Goal: Task Accomplishment & Management: Complete application form

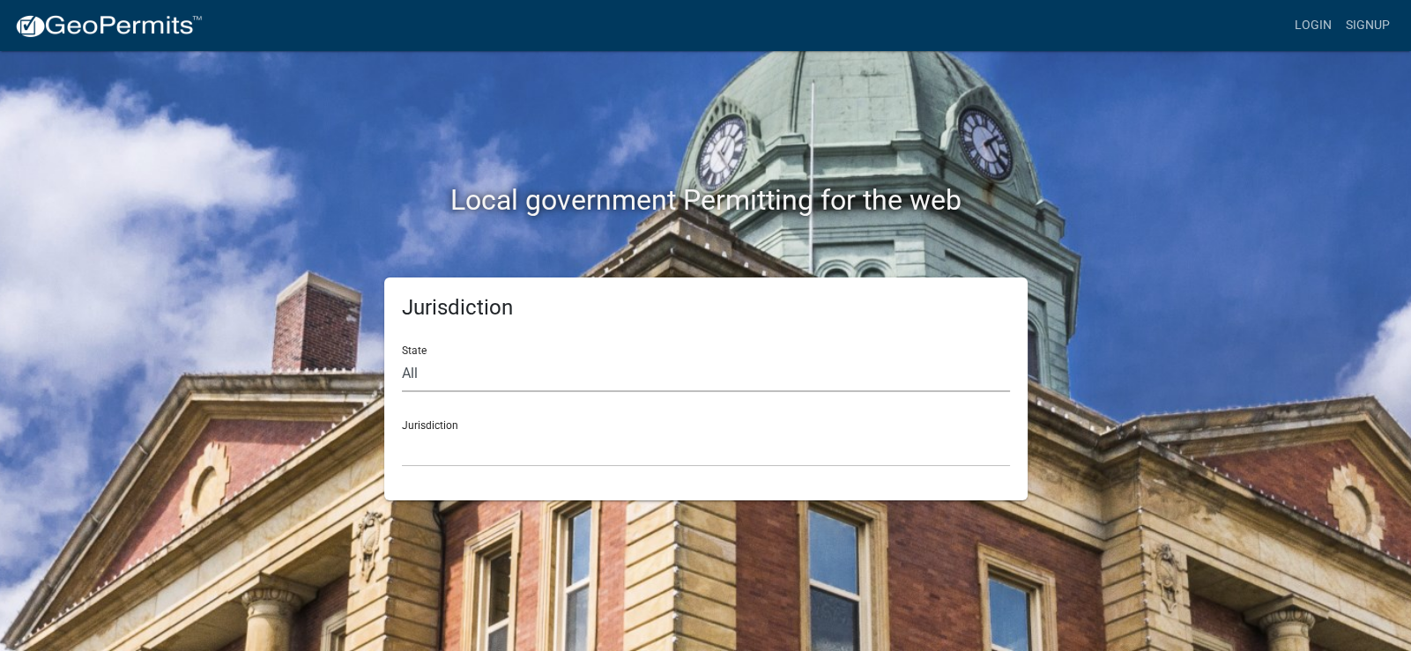
click at [427, 369] on select "All [US_STATE] [US_STATE] [US_STATE] [US_STATE] [US_STATE] [US_STATE] [US_STATE…" at bounding box center [706, 374] width 608 height 36
select select "[US_STATE]"
click at [402, 356] on select "All [US_STATE] [US_STATE] [US_STATE] [US_STATE] [US_STATE] [US_STATE] [US_STATE…" at bounding box center [706, 374] width 608 height 36
click at [446, 439] on select "City of [GEOGRAPHIC_DATA], [US_STATE] City of [GEOGRAPHIC_DATA], [US_STATE] Cit…" at bounding box center [706, 449] width 608 height 36
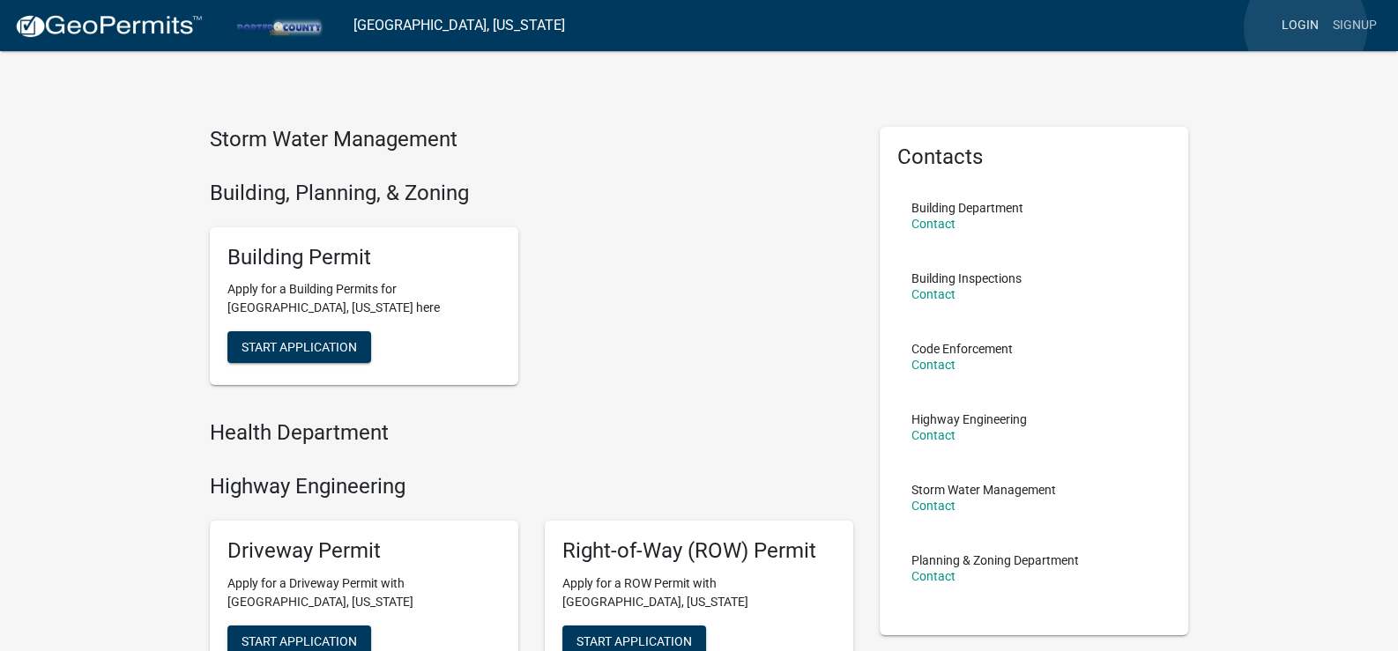
click at [1305, 27] on link "Login" at bounding box center [1299, 25] width 51 height 33
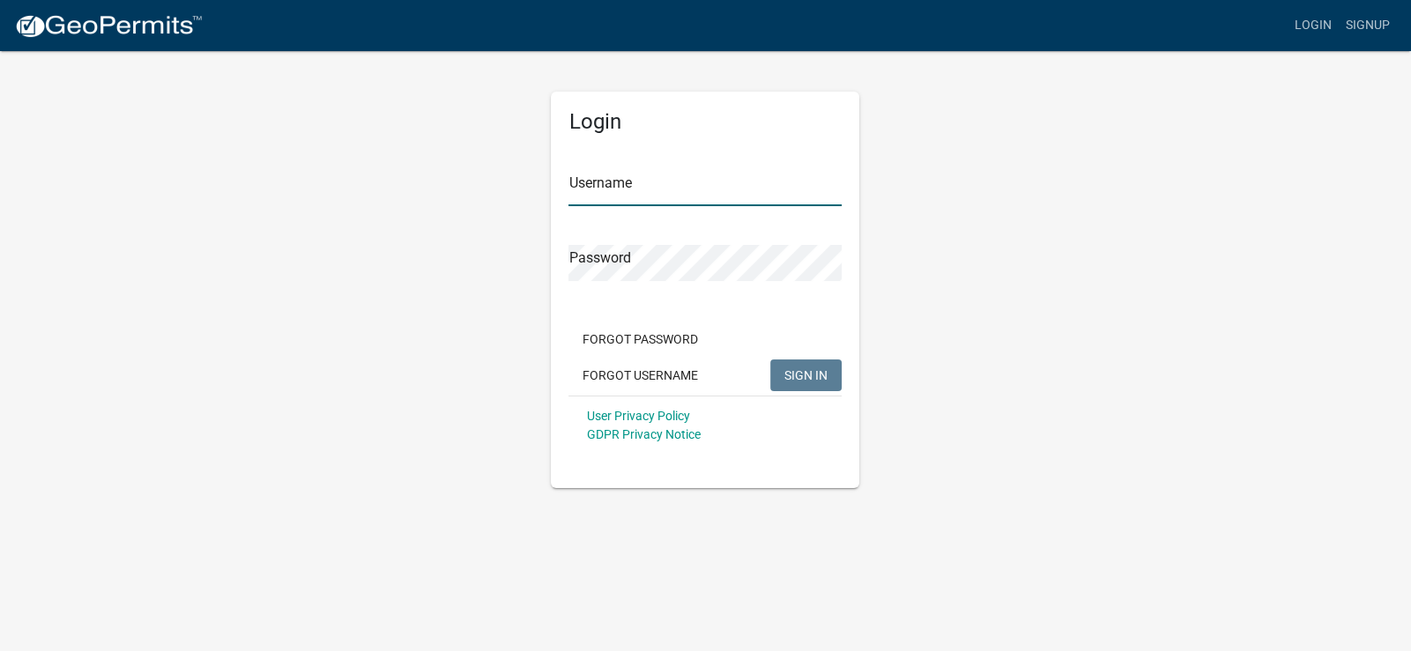
type input "kolarroofing123"
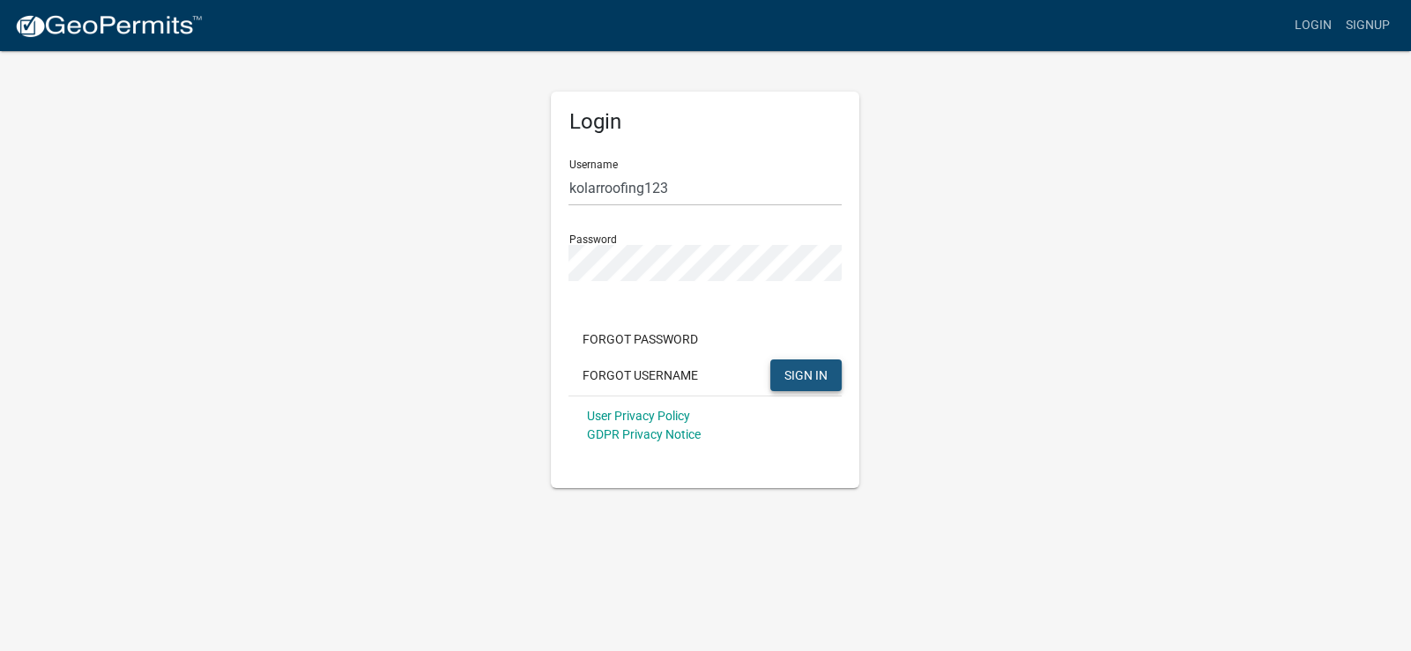
click at [819, 382] on span "SIGN IN" at bounding box center [805, 375] width 43 height 14
